Goal: Task Accomplishment & Management: Manage account settings

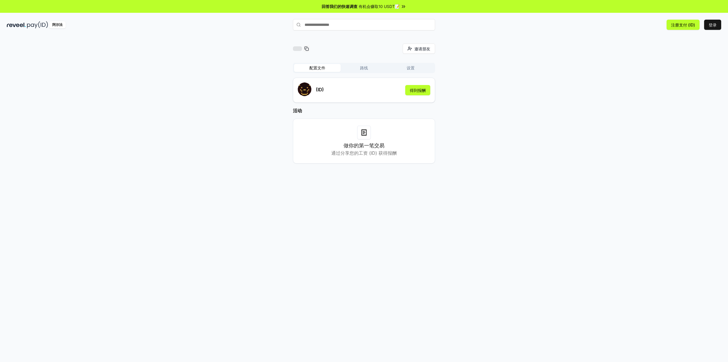
drag, startPoint x: 478, startPoint y: 57, endPoint x: 466, endPoint y: 63, distance: 13.6
click at [478, 57] on div "邀请朋友 邀请 配置文件 路线 设置 (ID) 得到报酬 活动 做你的第一笔交易 通过分享您的工资 (ID) 获得报酬" at bounding box center [364, 108] width 714 height 129
click at [417, 90] on font "得到报酬" at bounding box center [418, 90] width 16 height 5
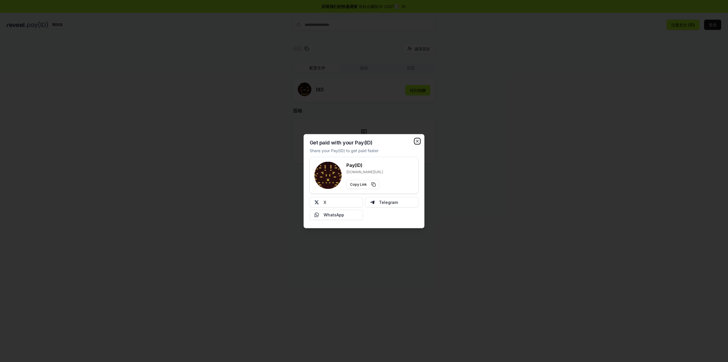
click at [417, 141] on icon "button" at bounding box center [417, 141] width 2 height 2
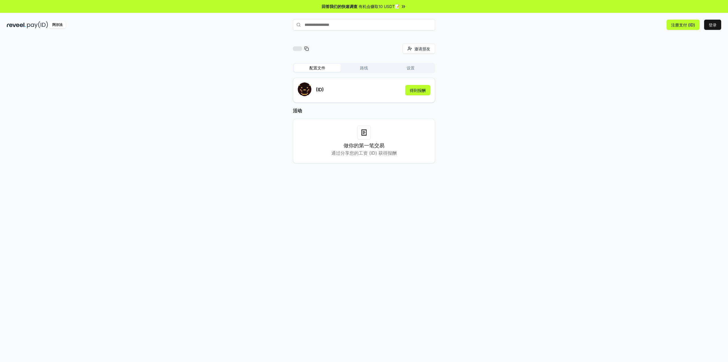
click at [363, 144] on font "做你的第一笔交易" at bounding box center [363, 145] width 41 height 6
copy font "第一"
click at [363, 144] on font "做你的第一笔交易" at bounding box center [363, 145] width 41 height 6
copy font "做你的第一笔交易"
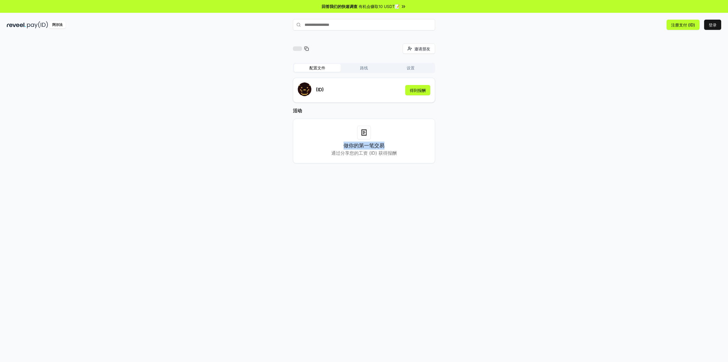
click at [330, 131] on div "做你的第一笔交易 通过分享您的工资 (ID) 获得报酬" at bounding box center [364, 141] width 128 height 31
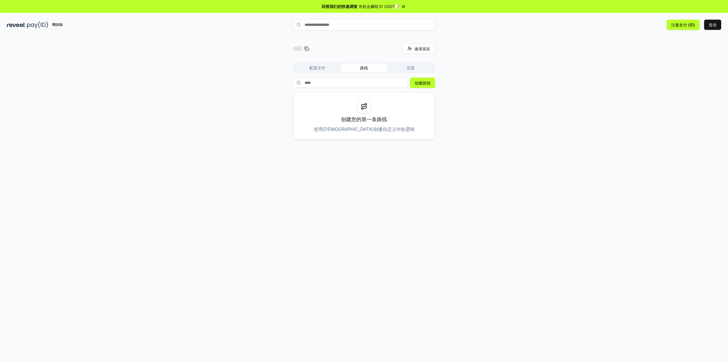
click at [326, 71] on button "配置文件" at bounding box center [317, 68] width 47 height 8
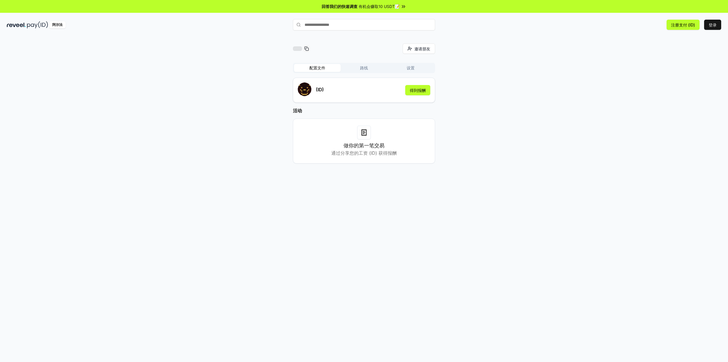
click at [405, 70] on button "设置" at bounding box center [410, 68] width 47 height 8
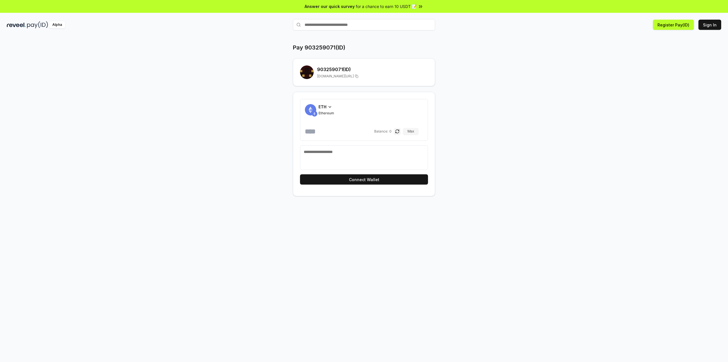
click at [328, 106] on icon at bounding box center [330, 107] width 5 height 5
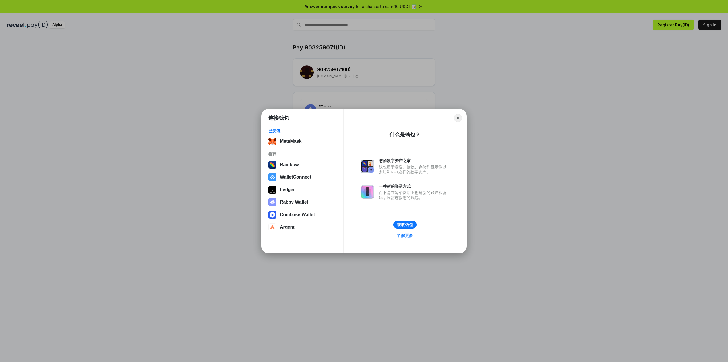
click at [404, 236] on link "了解更多" at bounding box center [404, 236] width 23 height 8
click at [458, 114] on button "Close" at bounding box center [458, 117] width 9 height 9
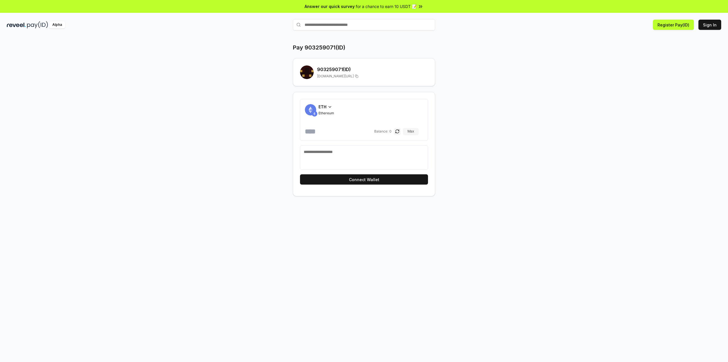
click at [325, 105] on span "ETH" at bounding box center [322, 107] width 8 height 6
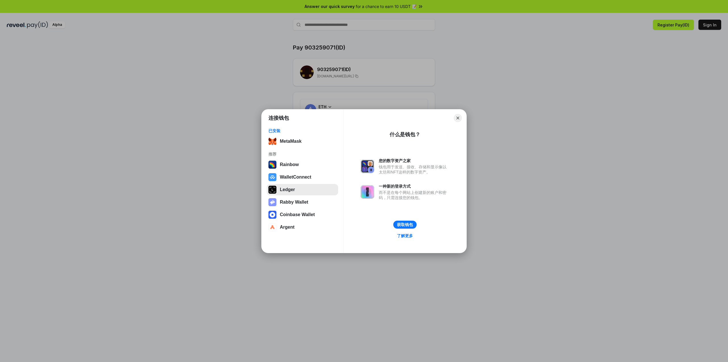
click at [296, 188] on button "Ledger" at bounding box center [302, 189] width 71 height 11
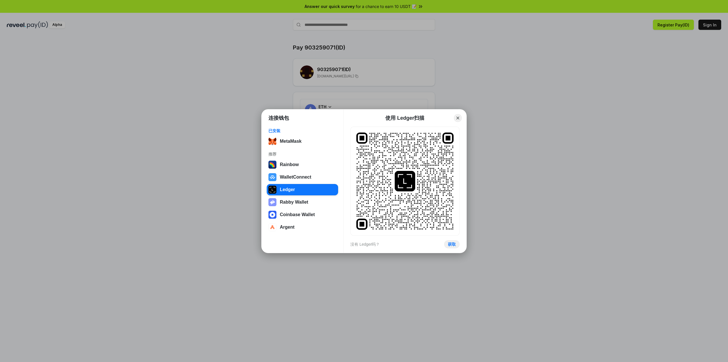
click at [400, 167] on rect at bounding box center [404, 181] width 97 height 97
click at [285, 228] on button "Argent" at bounding box center [302, 226] width 71 height 11
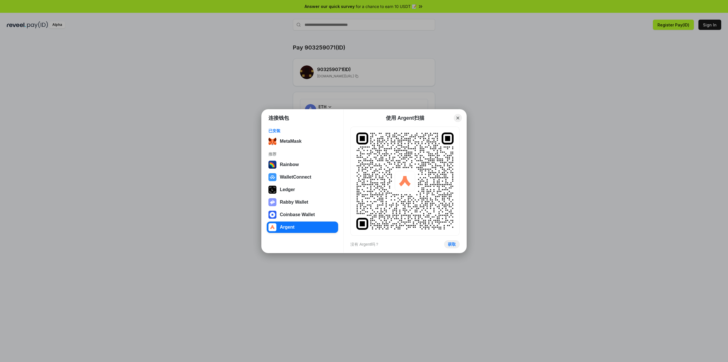
click at [453, 117] on div "使用 Argent扫描" at bounding box center [405, 118] width 98 height 7
click at [456, 116] on button "Close" at bounding box center [458, 117] width 9 height 9
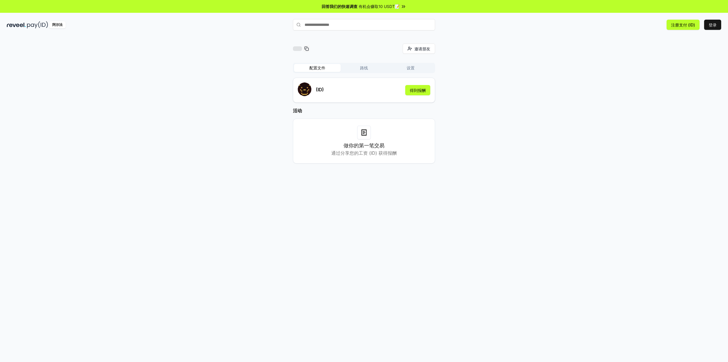
drag, startPoint x: 371, startPoint y: 135, endPoint x: 373, endPoint y: 132, distance: 3.9
click at [371, 135] on div "做你的第一笔交易 通过分享您的工资 (ID) 获得报酬" at bounding box center [364, 141] width 128 height 31
click at [414, 68] on font "设置" at bounding box center [411, 67] width 8 height 5
click at [366, 63] on div "配置文件 路线 设置" at bounding box center [364, 68] width 142 height 10
click at [356, 68] on button "路线" at bounding box center [364, 68] width 47 height 8
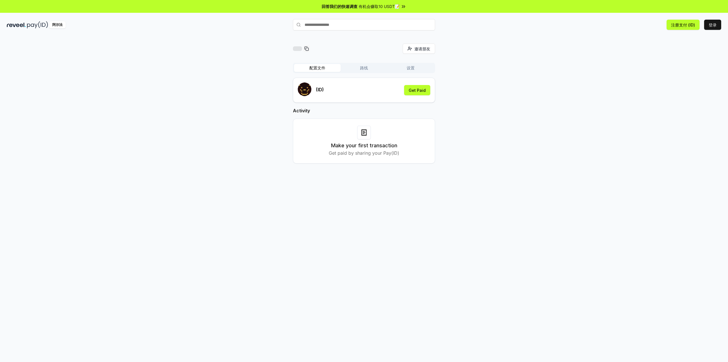
click at [322, 69] on font "配置文件" at bounding box center [317, 67] width 16 height 5
